Goal: Register for event/course

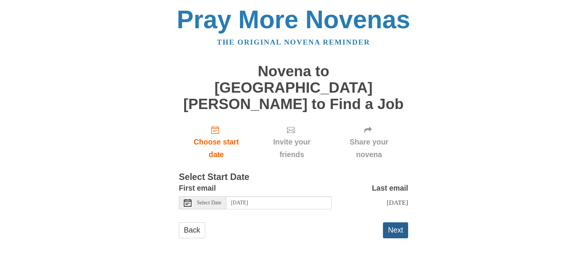
click at [396, 223] on button "Next" at bounding box center [395, 231] width 25 height 16
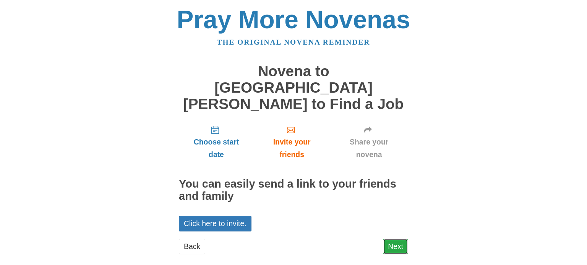
click at [391, 239] on link "Next" at bounding box center [395, 247] width 25 height 16
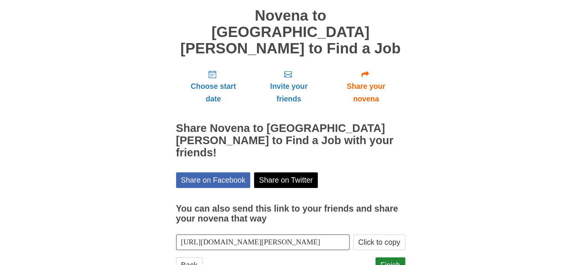
scroll to position [57, 0]
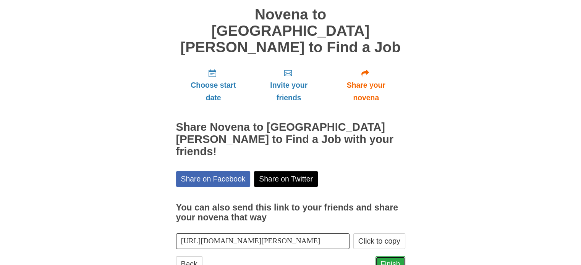
click at [396, 257] on link "Finish" at bounding box center [390, 265] width 30 height 16
